Goal: Check status: Check status

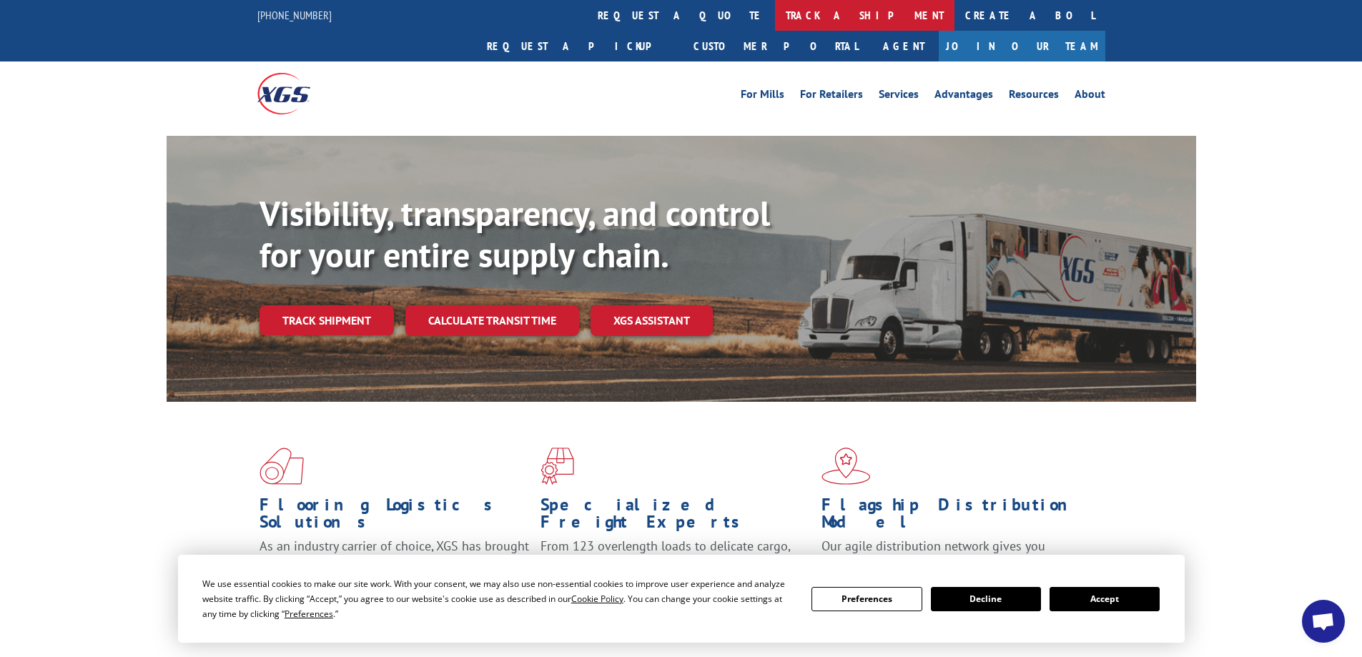
click at [775, 8] on link "track a shipment" at bounding box center [864, 15] width 179 height 31
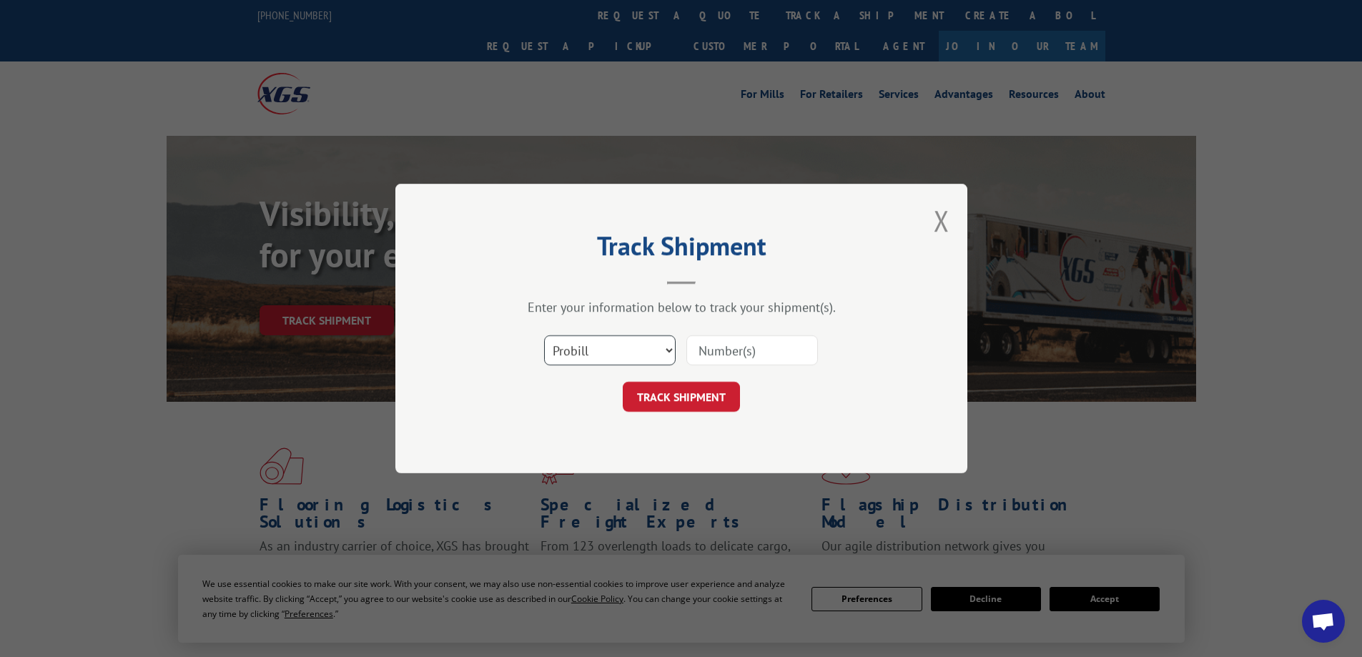
drag, startPoint x: 577, startPoint y: 353, endPoint x: 583, endPoint y: 364, distance: 12.2
click at [578, 354] on select "Select category... Probill BOL PO" at bounding box center [610, 350] width 132 height 30
select select "po"
click at [544, 335] on select "Select category... Probill BOL PO" at bounding box center [610, 350] width 132 height 30
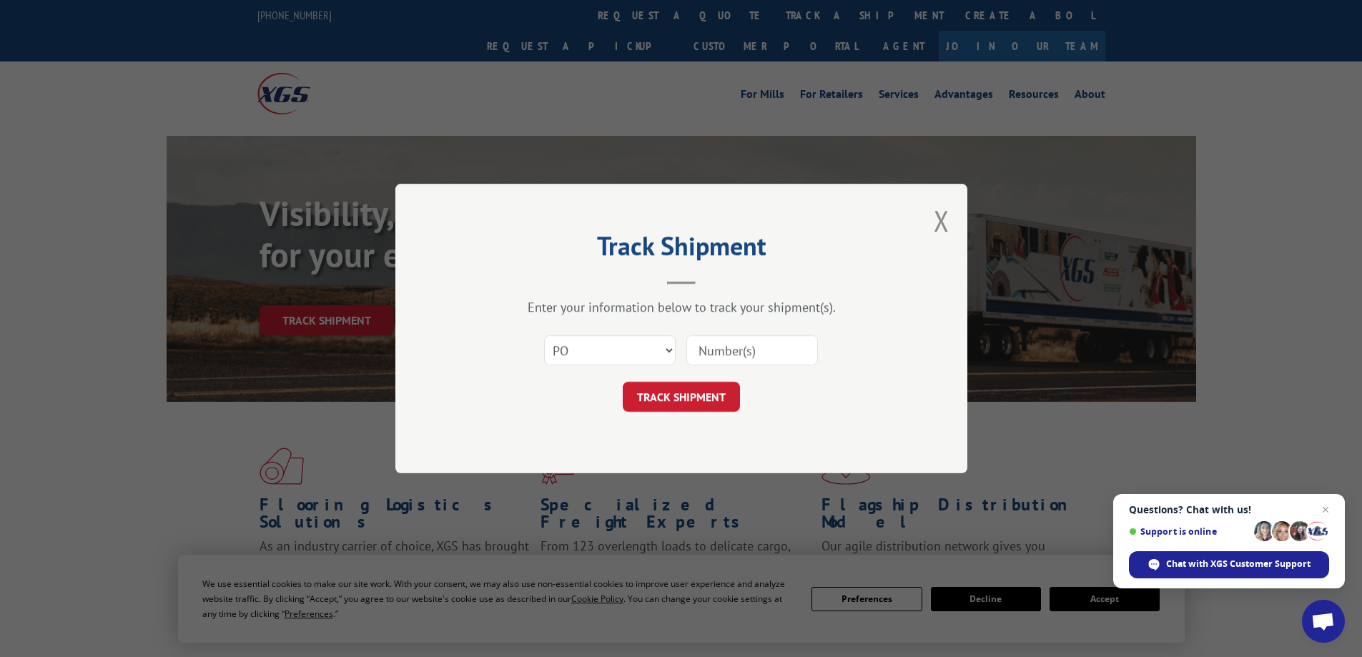
click at [744, 348] on input at bounding box center [752, 350] width 132 height 30
paste input "294493246"
type input "294493246"
click at [690, 400] on button "TRACK SHIPMENT" at bounding box center [681, 397] width 117 height 30
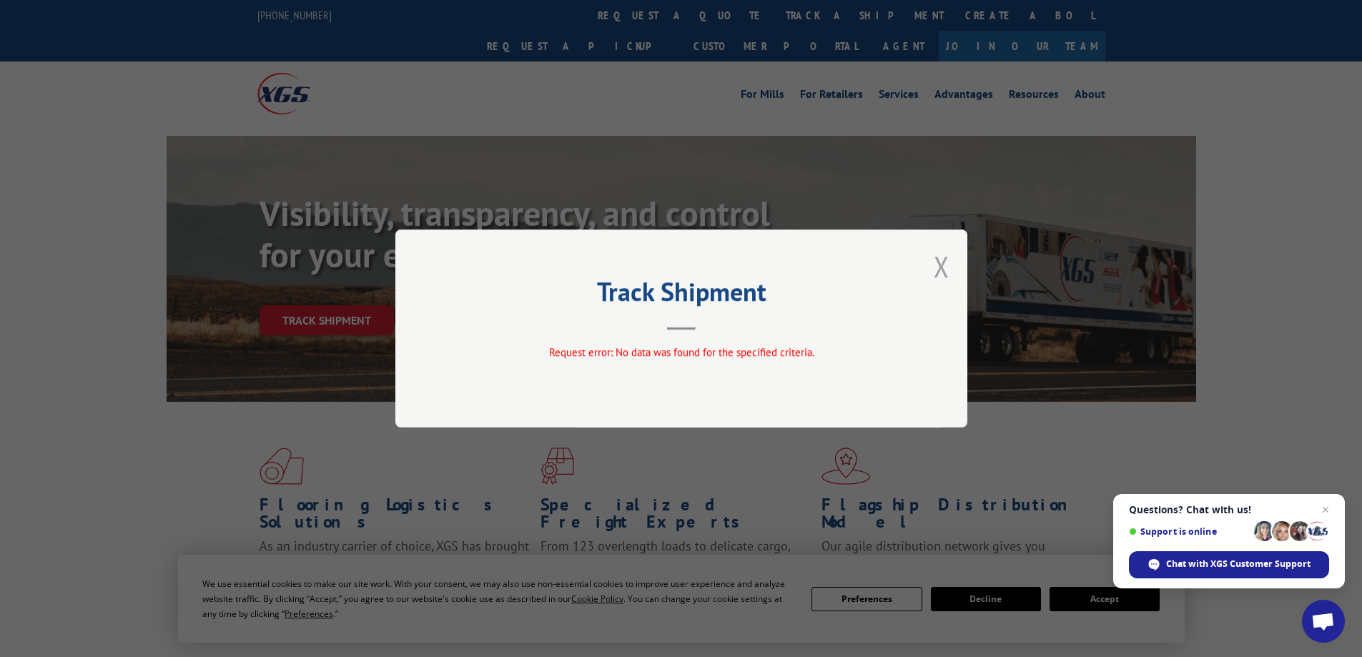
click at [939, 271] on button "Close modal" at bounding box center [942, 266] width 16 height 38
